Goal: Task Accomplishment & Management: Use online tool/utility

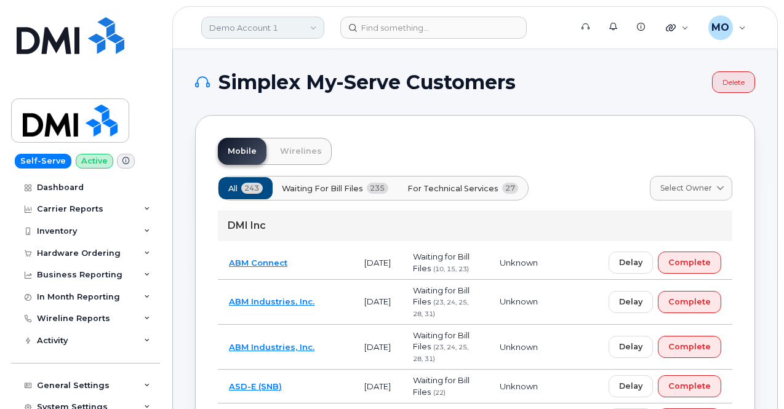
click at [266, 28] on link "Demo Account 1" at bounding box center [262, 28] width 123 height 22
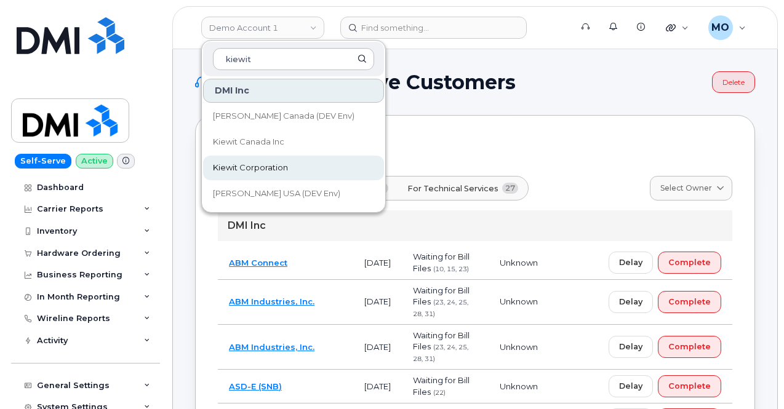
type input "kiewit"
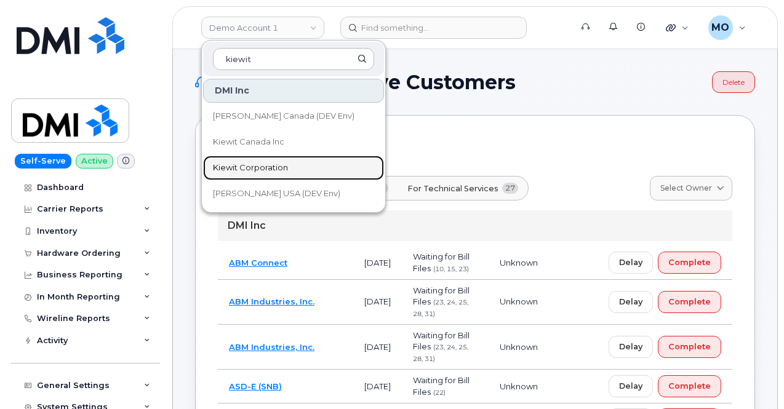
drag, startPoint x: 279, startPoint y: 169, endPoint x: 292, endPoint y: 158, distance: 17.9
click at [279, 169] on span "Kiewit Corporation" at bounding box center [250, 168] width 75 height 12
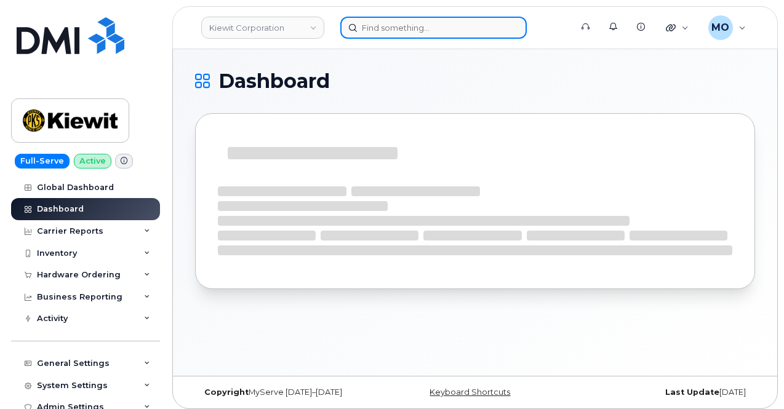
click at [385, 25] on input at bounding box center [433, 28] width 187 height 22
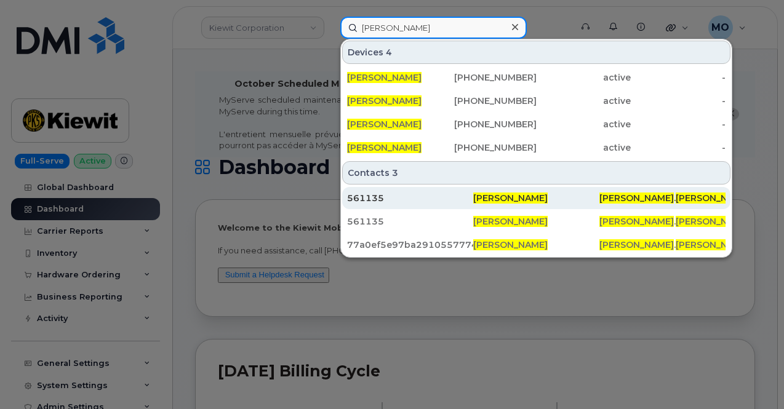
type input "Thomas Phelps"
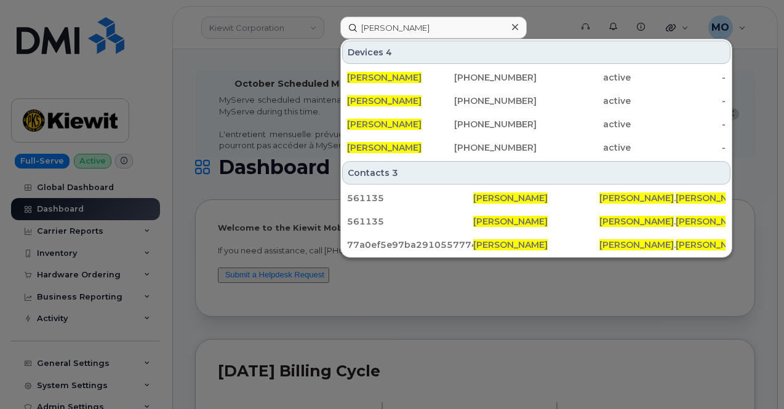
drag, startPoint x: 496, startPoint y: 198, endPoint x: 489, endPoint y: 182, distance: 17.6
click at [496, 198] on span "Thomas Phelps" at bounding box center [510, 198] width 74 height 11
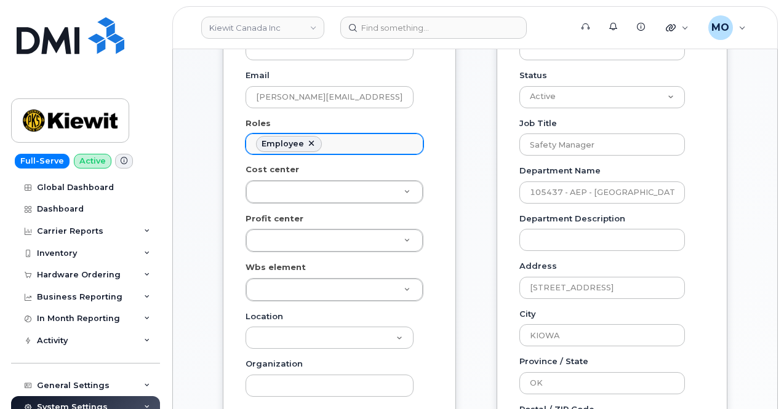
scroll to position [369, 0]
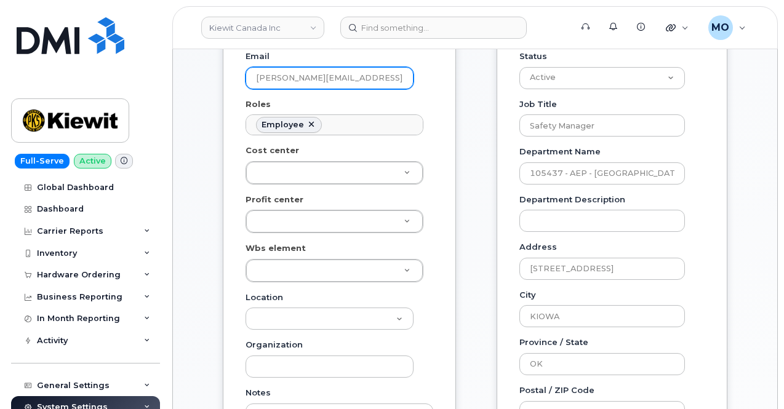
drag, startPoint x: 386, startPoint y: 76, endPoint x: 235, endPoint y: 79, distance: 150.9
click at [235, 79] on div "General Name * Thomas Phelps Preferred Name Email THOMAS.PHELPS@KIEWIT.COM Role…" at bounding box center [339, 235] width 233 height 675
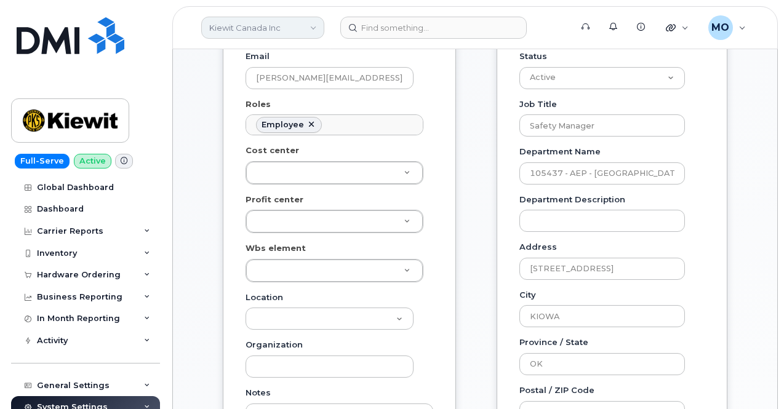
click at [311, 27] on link "Kiewit Canada Inc" at bounding box center [262, 28] width 123 height 22
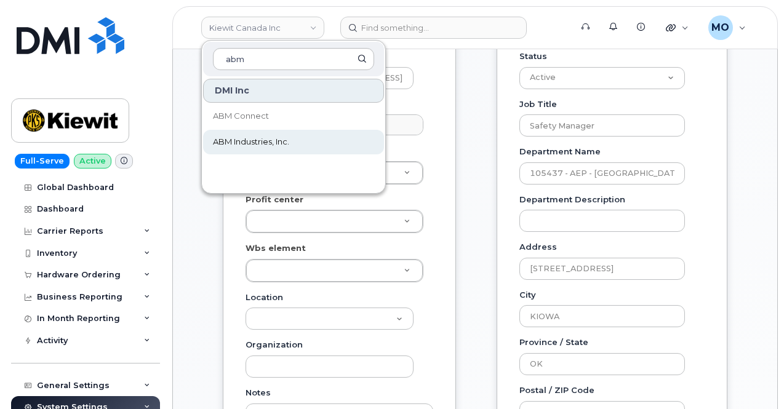
type input "abm"
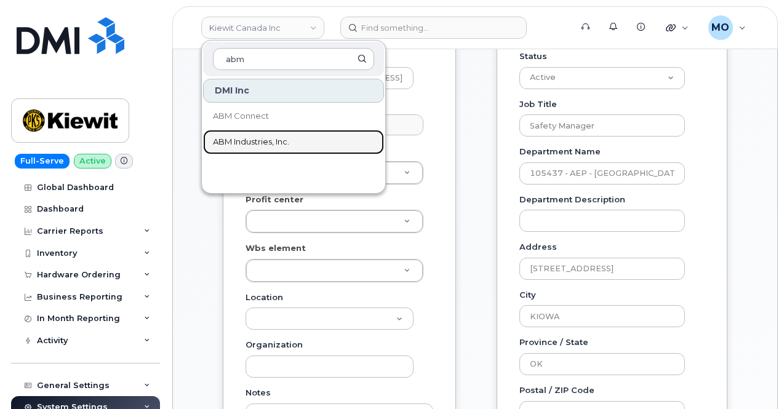
drag, startPoint x: 294, startPoint y: 140, endPoint x: 292, endPoint y: 57, distance: 83.2
click at [294, 140] on link "ABM Industries, Inc." at bounding box center [293, 142] width 181 height 25
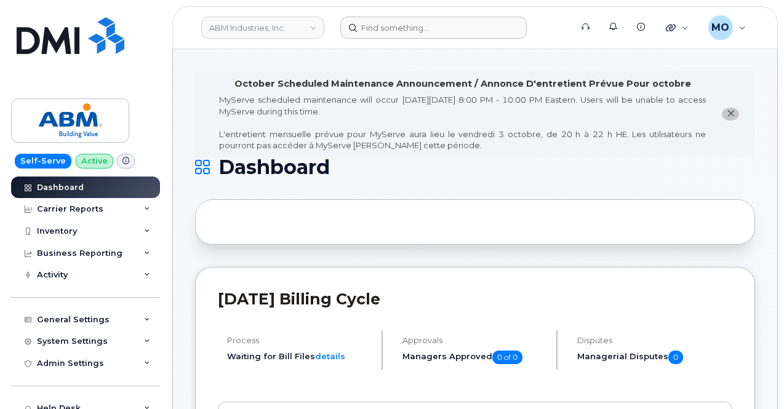
drag, startPoint x: 384, startPoint y: 42, endPoint x: 387, endPoint y: 34, distance: 8.3
click at [384, 42] on header "ABM Industries, Inc. Support Alerts Knowledge Base Quicklinks Suspend / Cancel …" at bounding box center [475, 27] width 606 height 43
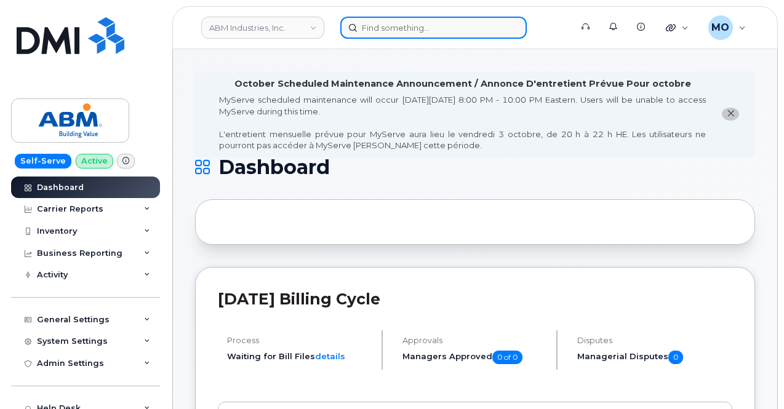
click at [387, 31] on input at bounding box center [433, 28] width 187 height 22
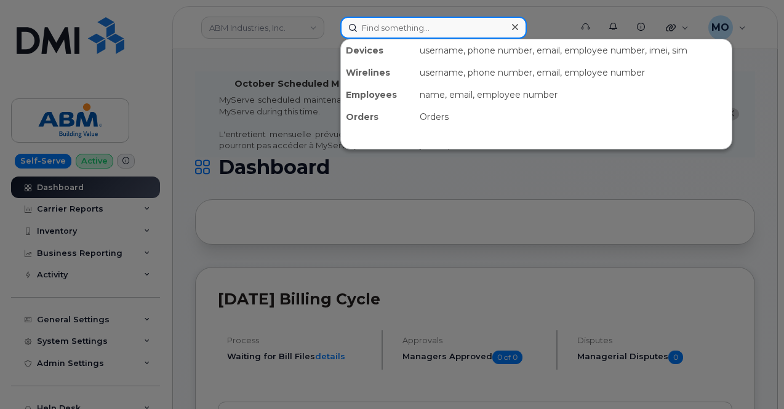
paste input "22102"
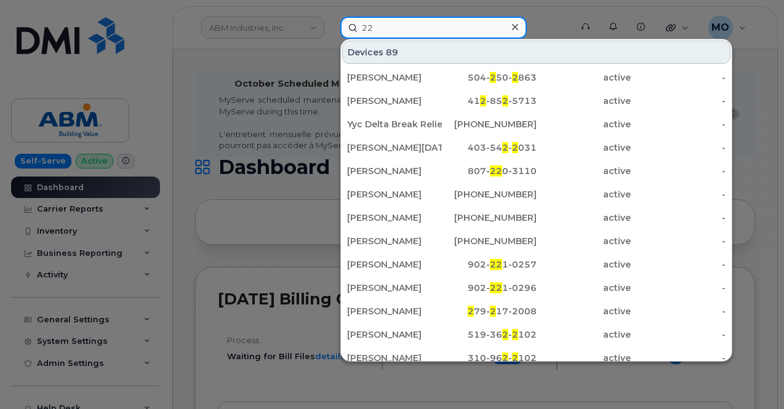
type input "2"
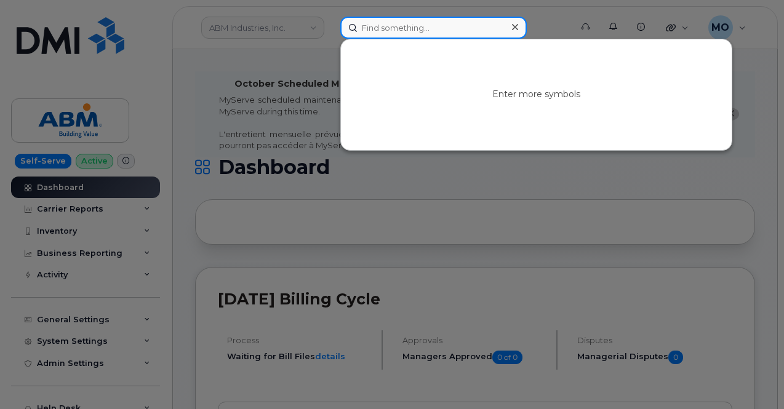
click at [365, 28] on input at bounding box center [433, 28] width 187 height 22
paste input "2066964459"
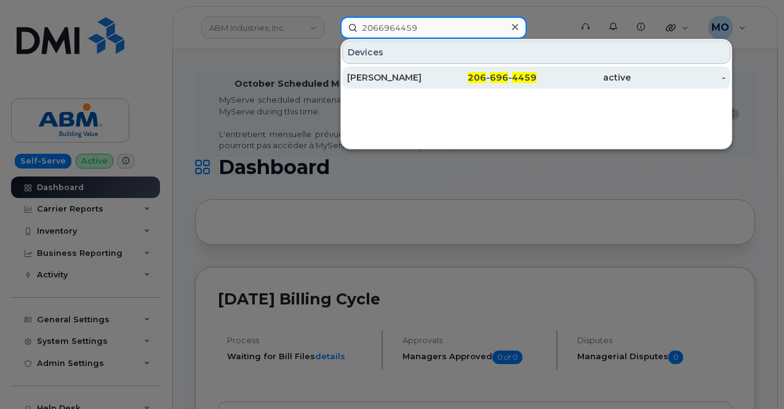
type input "2066964459"
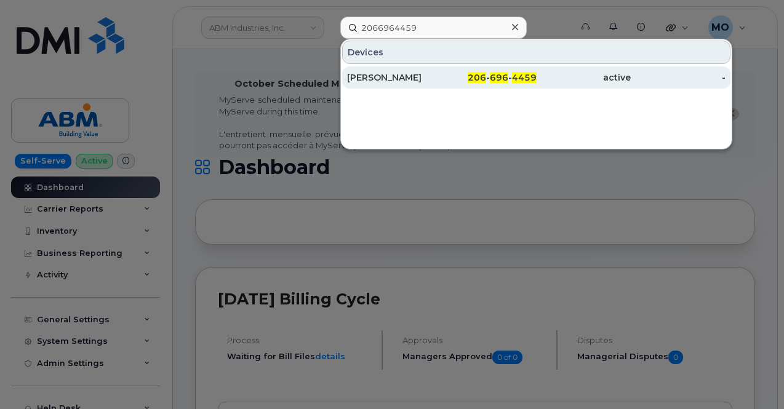
click at [496, 83] on div "206 - 696 - 4459" at bounding box center [489, 77] width 95 height 22
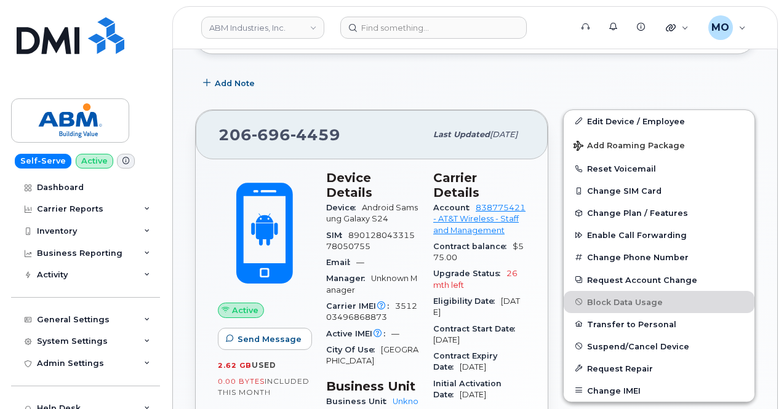
scroll to position [308, 0]
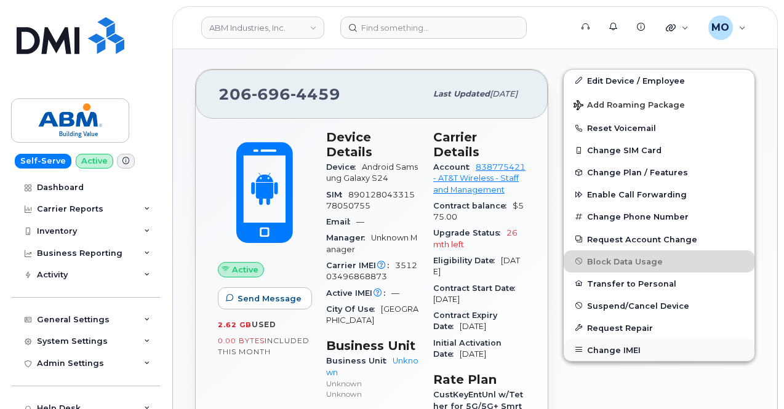
click at [622, 350] on button "Change IMEI" at bounding box center [659, 350] width 191 height 22
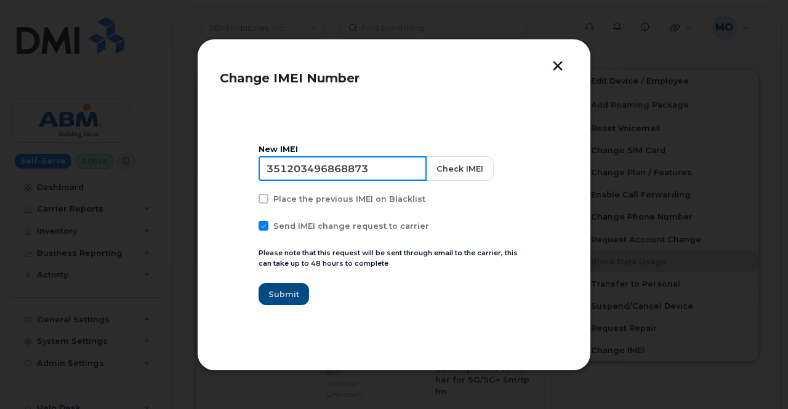
click at [376, 169] on input "351203496868873" at bounding box center [343, 168] width 168 height 25
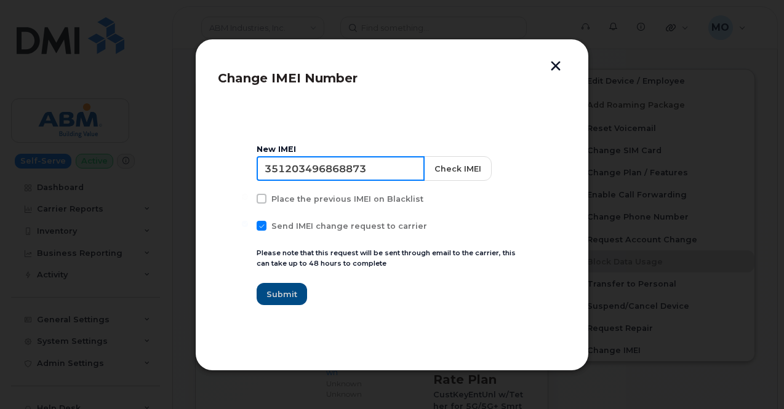
click at [375, 166] on input "351203496868873" at bounding box center [341, 168] width 168 height 25
click at [374, 166] on input "351203496868873" at bounding box center [341, 168] width 168 height 25
paste input "5135957240210"
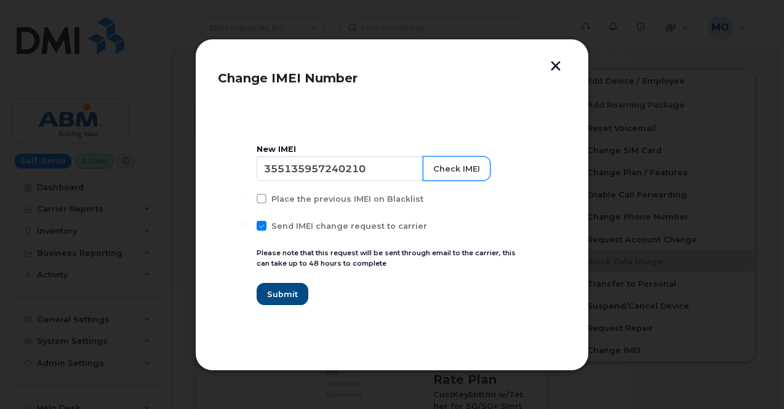
click at [453, 164] on button "Check IMEI" at bounding box center [457, 168] width 68 height 25
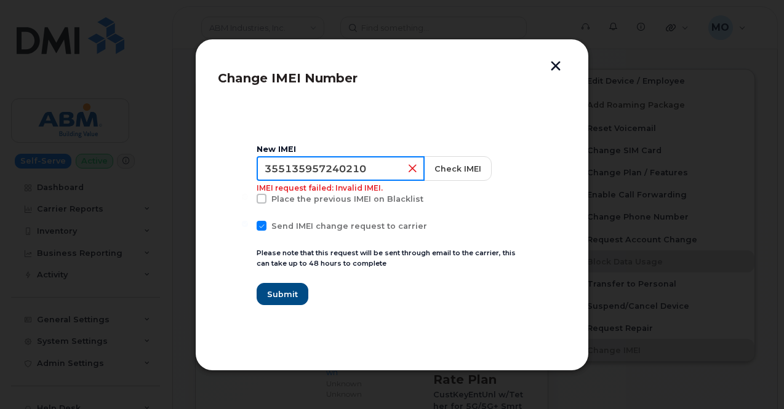
click at [369, 171] on input "355135957240210" at bounding box center [341, 168] width 168 height 25
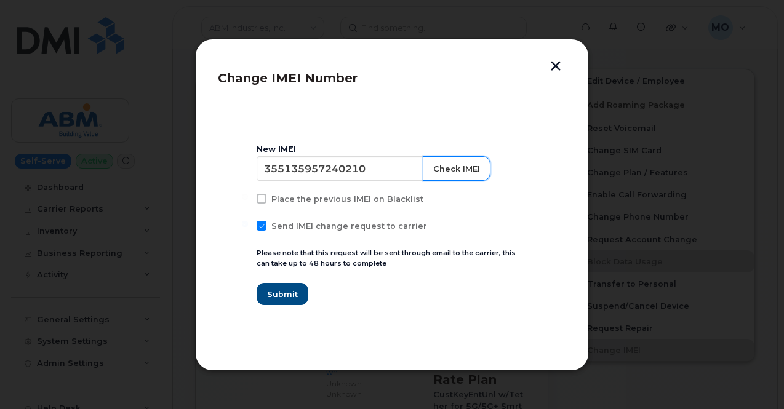
click at [447, 166] on button "Check IMEI" at bounding box center [457, 168] width 68 height 25
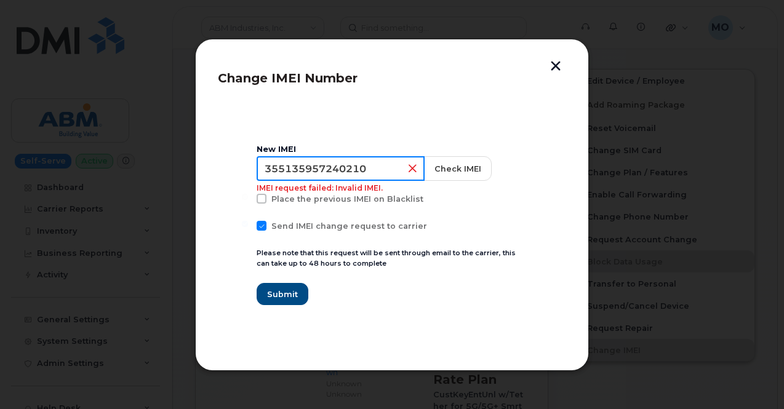
click at [392, 167] on input "355135957240210" at bounding box center [341, 168] width 168 height 25
drag, startPoint x: 377, startPoint y: 169, endPoint x: 246, endPoint y: 164, distance: 131.8
click at [241, 172] on section "New IMEI 355135952740210 Check IMEI Place the previous IMEI on Blacklist Send I…" at bounding box center [392, 225] width 348 height 246
type input "355135952740210"
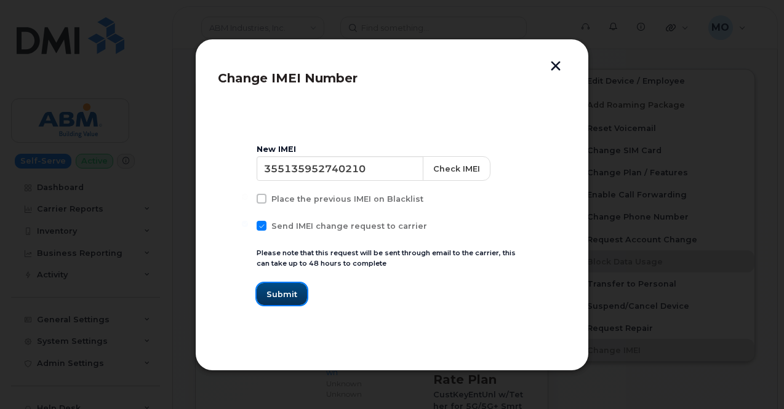
click at [273, 286] on button "Submit" at bounding box center [282, 294] width 50 height 22
click at [437, 174] on button "Check IMEI" at bounding box center [457, 168] width 68 height 25
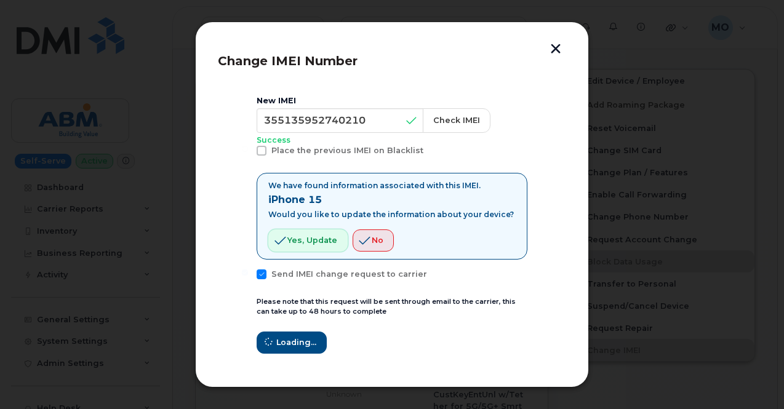
click at [317, 241] on span "Yes, update" at bounding box center [313, 241] width 50 height 12
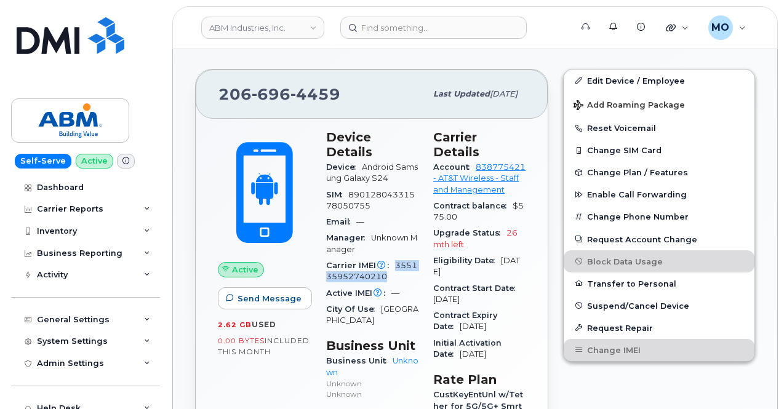
drag, startPoint x: 393, startPoint y: 249, endPoint x: 409, endPoint y: 258, distance: 18.2
click at [409, 258] on div "Carrier IMEI Carrier IMEI is reported during the last billing cycle or change o…" at bounding box center [372, 272] width 92 height 28
copy span "355135952740210"
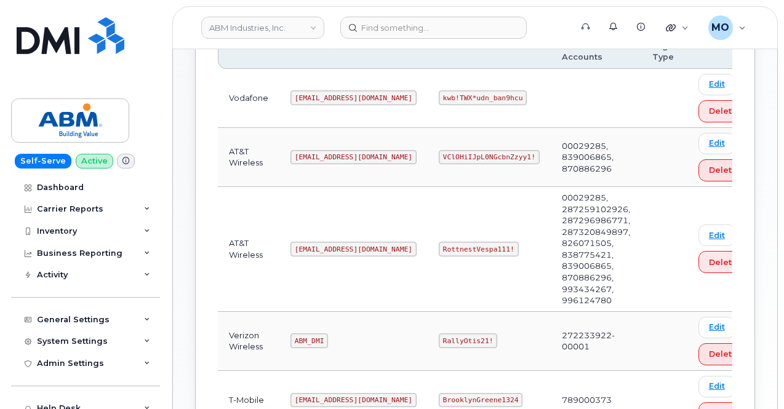
scroll to position [246, 0]
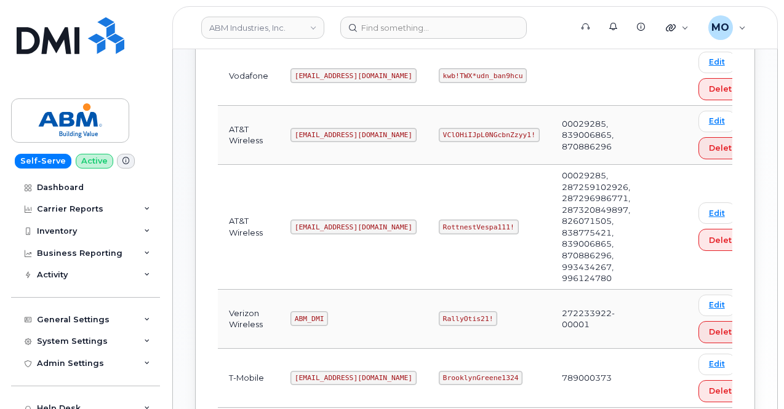
drag, startPoint x: 392, startPoint y: 223, endPoint x: 462, endPoint y: 209, distance: 71.5
click at [462, 209] on td "RottnestVespa111!" at bounding box center [489, 227] width 123 height 125
drag, startPoint x: 469, startPoint y: 228, endPoint x: 377, endPoint y: 226, distance: 91.2
click at [379, 227] on tr "AT&T Wireless abm@dminc.com RottnestVespa111! 00029285, 287259102926, 287296986…" at bounding box center [488, 227] width 541 height 125
copy tr "RottnestVespa111!"
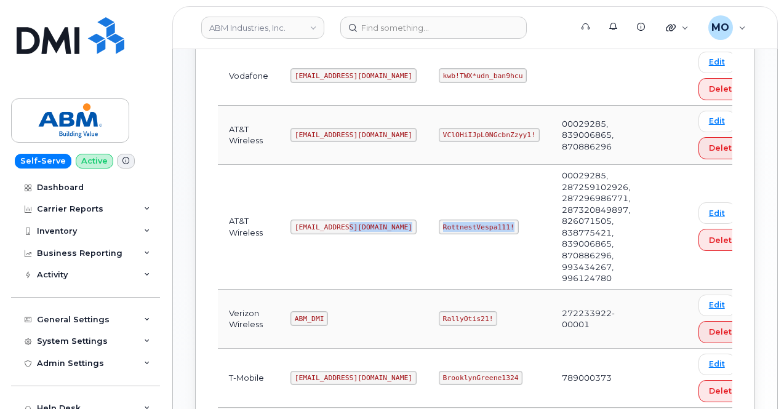
copy tr "RottnestVespa111!"
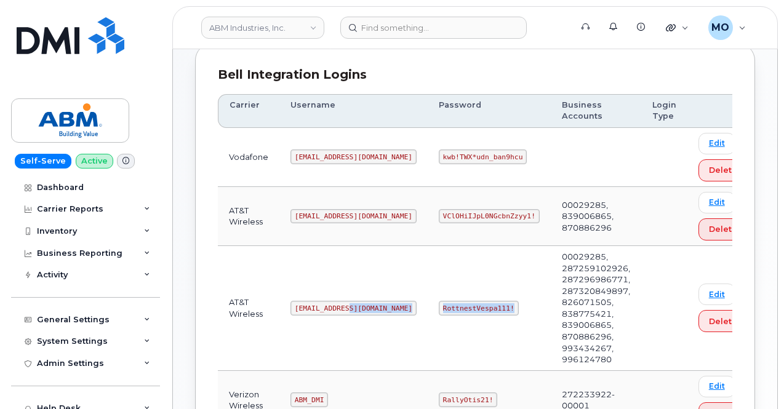
scroll to position [185, 0]
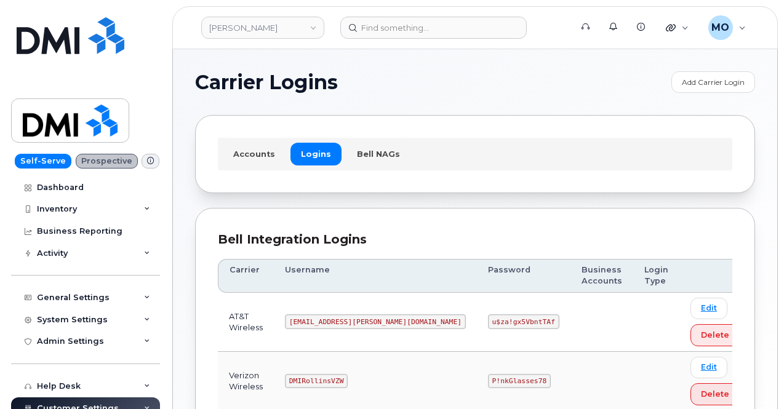
scroll to position [62, 0]
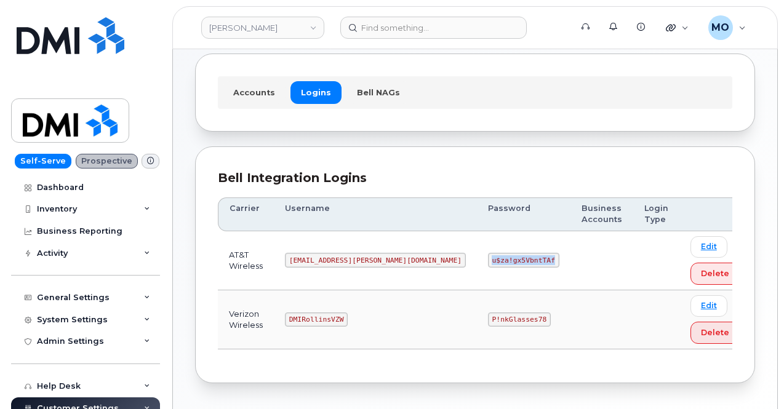
drag, startPoint x: 408, startPoint y: 258, endPoint x: 499, endPoint y: 260, distance: 91.2
click at [497, 261] on tr "AT&T Wireless [EMAIL_ADDRESS][PERSON_NAME][DOMAIN_NAME] u$za!gx5VbntTAf Edit De…" at bounding box center [484, 260] width 533 height 59
copy code "u$za!gx5VbntTAf"
drag, startPoint x: 390, startPoint y: 259, endPoint x: 264, endPoint y: 262, distance: 126.2
click at [264, 262] on tr "AT&T Wireless [EMAIL_ADDRESS][PERSON_NAME][DOMAIN_NAME] u$za!gx5VbntTAf Edit De…" at bounding box center [484, 260] width 533 height 59
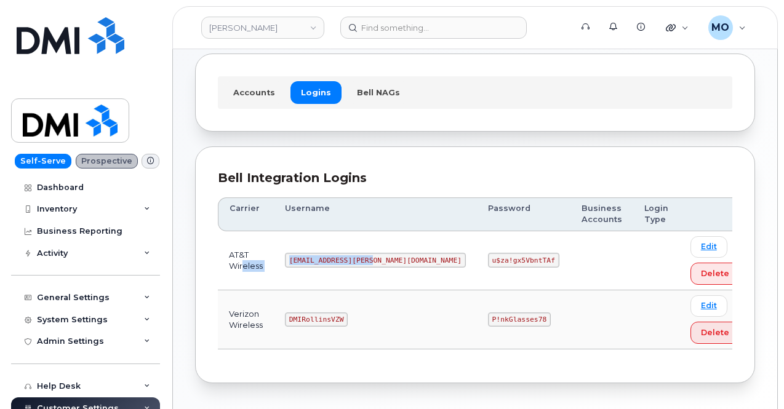
drag, startPoint x: 316, startPoint y: 258, endPoint x: 310, endPoint y: 256, distance: 6.4
click at [316, 259] on code "[EMAIL_ADDRESS][PERSON_NAME][DOMAIN_NAME]" at bounding box center [375, 260] width 181 height 15
click at [314, 260] on code "[EMAIL_ADDRESS][PERSON_NAME][DOMAIN_NAME]" at bounding box center [375, 260] width 181 height 15
drag, startPoint x: 310, startPoint y: 258, endPoint x: 397, endPoint y: 253, distance: 86.3
click at [397, 253] on td "[EMAIL_ADDRESS][PERSON_NAME][DOMAIN_NAME]" at bounding box center [375, 260] width 203 height 59
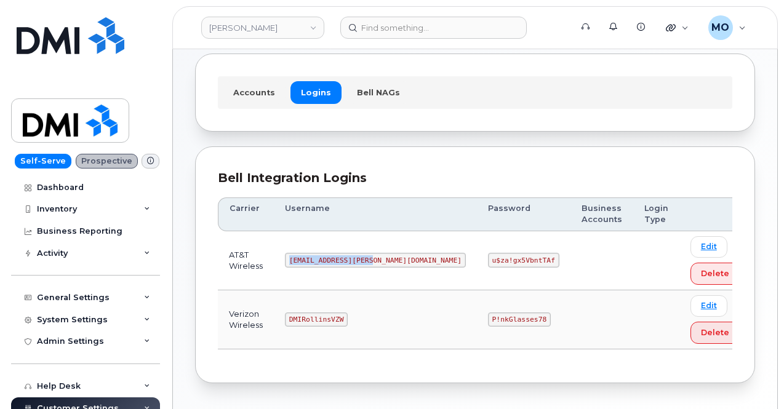
copy code "[EMAIL_ADDRESS][PERSON_NAME][DOMAIN_NAME]"
drag, startPoint x: 422, startPoint y: 257, endPoint x: 531, endPoint y: 252, distance: 109.1
click at [531, 253] on tr "AT&T Wireless [EMAIL_ADDRESS][PERSON_NAME][DOMAIN_NAME] u$za!gx5VbntTAf Edit De…" at bounding box center [484, 260] width 533 height 59
copy code "u$za!gx5VbntTAf"
